Goal: Information Seeking & Learning: Learn about a topic

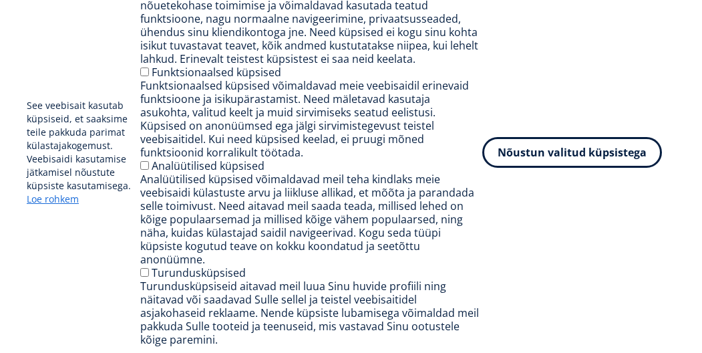
click at [557, 168] on button "Nõustun valitud küpsistega" at bounding box center [572, 152] width 180 height 31
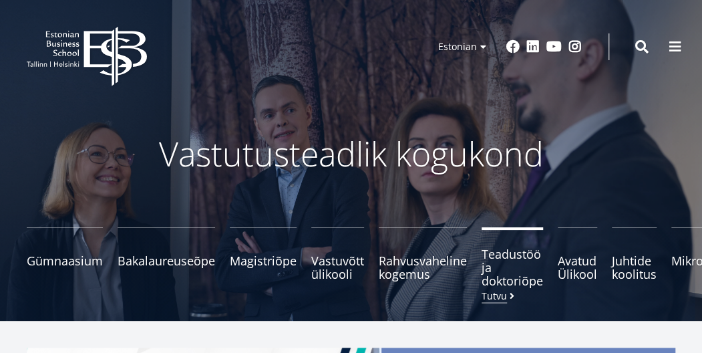
click at [493, 273] on span "Teadustöö ja doktoriõpe Tutvu" at bounding box center [512, 267] width 61 height 40
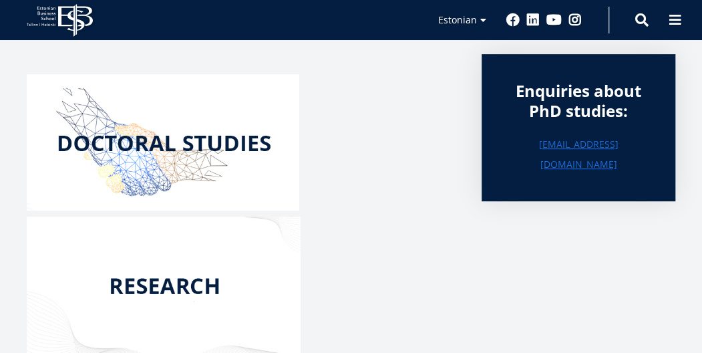
scroll to position [216, 0]
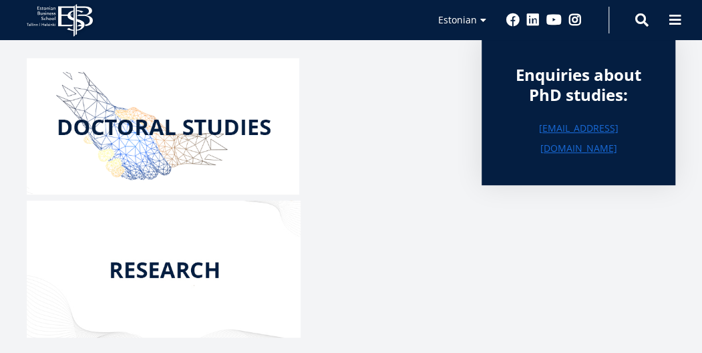
click at [152, 125] on img at bounding box center [163, 126] width 272 height 136
